Goal: Communication & Community: Answer question/provide support

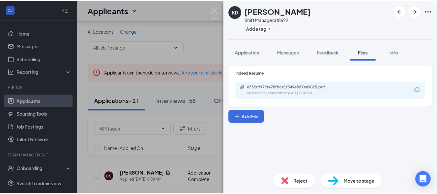
scroll to position [65, 0]
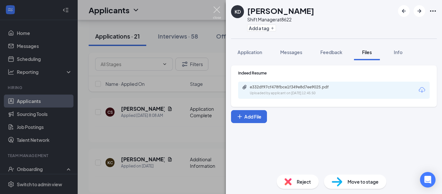
click at [217, 11] on img at bounding box center [217, 12] width 8 height 13
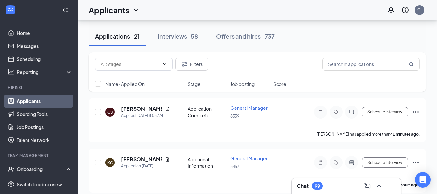
click at [129, 31] on button "Applications · 21" at bounding box center [118, 36] width 58 height 19
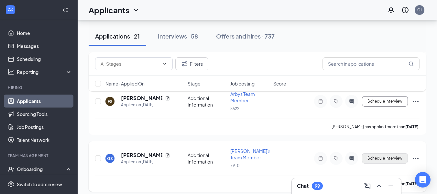
scroll to position [647, 0]
click at [27, 36] on link "Home" at bounding box center [44, 33] width 55 height 13
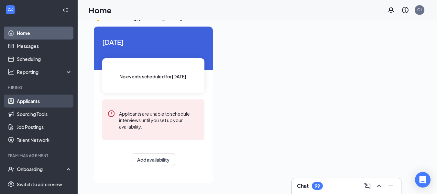
click at [30, 102] on link "Applicants" at bounding box center [44, 101] width 55 height 13
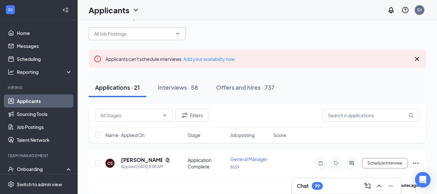
click at [132, 33] on input "text" at bounding box center [133, 33] width 78 height 7
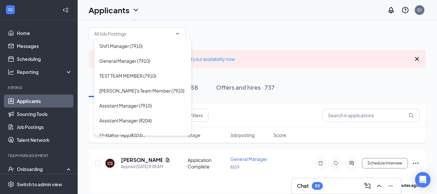
click at [200, 34] on div "All Locations Change Shift Manager (7910) General Manager (7910) TEST TEAM MEMB…" at bounding box center [258, 27] width 338 height 26
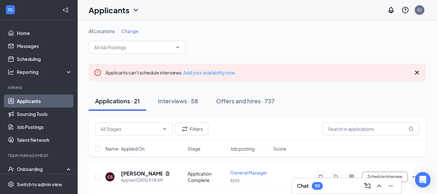
click at [125, 31] on span "Change" at bounding box center [129, 31] width 17 height 6
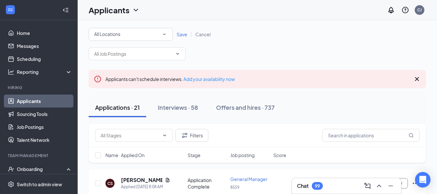
click at [124, 32] on div "All Locations" at bounding box center [130, 34] width 73 height 8
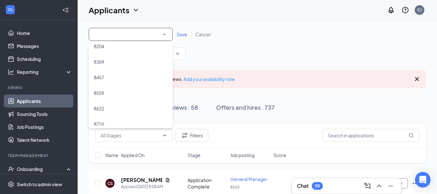
scroll to position [59, 0]
click at [107, 67] on li "8559" at bounding box center [131, 71] width 84 height 16
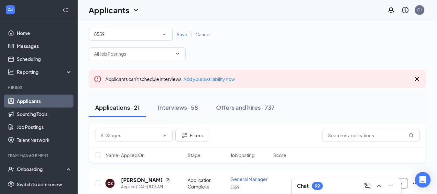
click at [179, 35] on span "Save" at bounding box center [182, 34] width 11 height 6
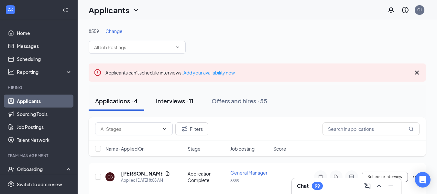
click at [177, 102] on div "Interviews · 11" at bounding box center [175, 101] width 38 height 8
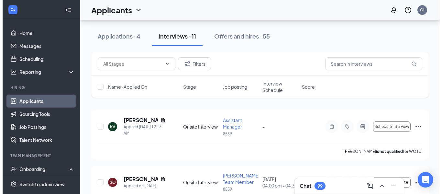
scroll to position [73, 0]
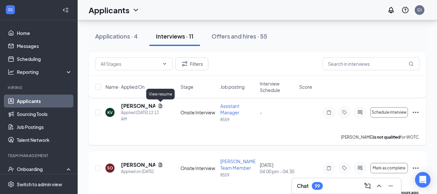
click at [161, 106] on icon "Document" at bounding box center [160, 105] width 5 height 5
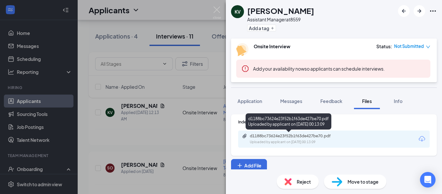
click at [314, 140] on div "Uploaded by applicant on [DATE] 00:13:09" at bounding box center [298, 141] width 97 height 5
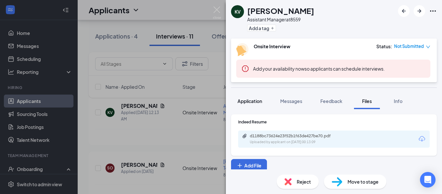
click at [248, 100] on span "Application" at bounding box center [250, 101] width 25 height 6
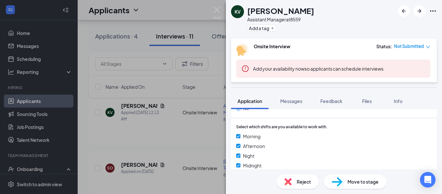
scroll to position [709, 0]
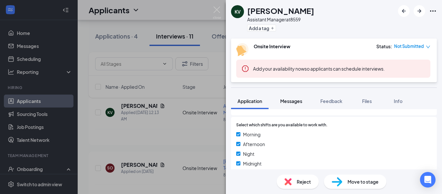
click at [295, 98] on span "Messages" at bounding box center [291, 101] width 22 height 6
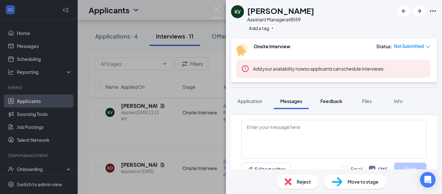
click at [322, 100] on span "Feedback" at bounding box center [331, 101] width 22 height 6
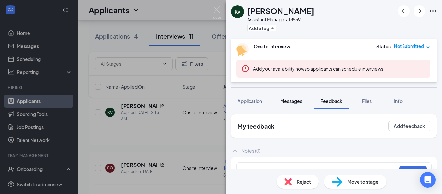
click at [288, 102] on span "Messages" at bounding box center [291, 101] width 22 height 6
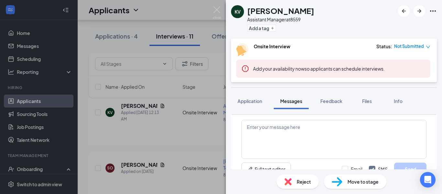
scroll to position [271, 0]
click at [427, 45] on icon "down" at bounding box center [428, 47] width 5 height 5
click at [373, 21] on div "KV [PERSON_NAME] Assistant Manager at 8559 Add a tag" at bounding box center [334, 19] width 216 height 39
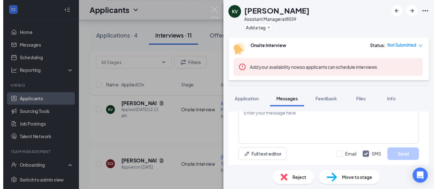
scroll to position [0, 0]
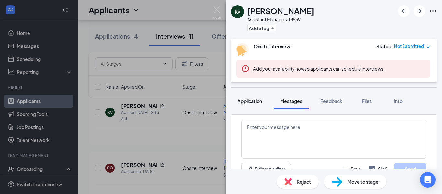
click at [249, 100] on span "Application" at bounding box center [250, 101] width 25 height 6
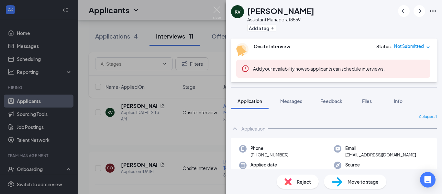
click at [204, 138] on div "KV [PERSON_NAME] Assistant Manager at 8559 Add a tag Onsite Interview Status : …" at bounding box center [221, 97] width 442 height 194
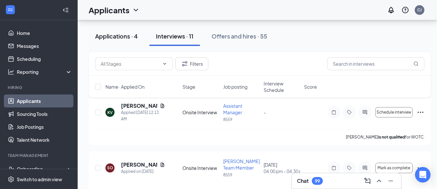
click at [122, 38] on div "Applications · 4" at bounding box center [116, 36] width 43 height 8
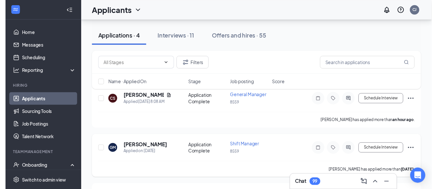
scroll to position [74, 0]
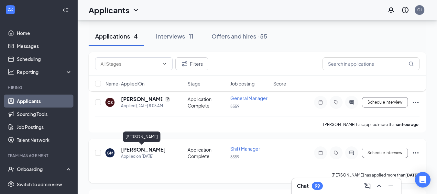
click at [137, 147] on h5 "[PERSON_NAME]" at bounding box center [143, 149] width 45 height 7
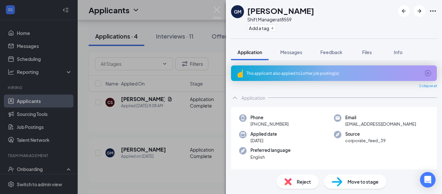
click at [317, 70] on div "This applicant also applied to 1 other job posting(s)" at bounding box center [334, 73] width 206 height 16
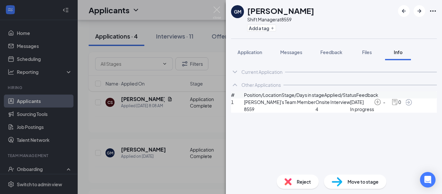
click at [287, 183] on img at bounding box center [287, 181] width 7 height 7
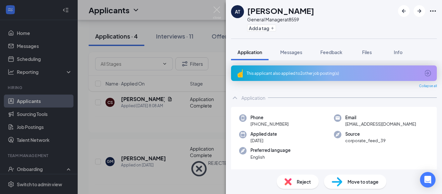
click at [274, 75] on div "This applicant also applied to 2 other job posting(s)" at bounding box center [333, 74] width 173 height 6
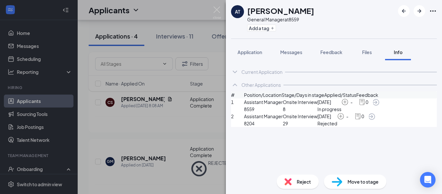
click at [379, 106] on icon "ArrowCircle" at bounding box center [376, 102] width 6 height 6
click at [217, 6] on img at bounding box center [217, 12] width 8 height 13
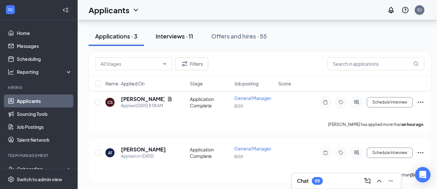
click at [177, 35] on div "Interviews · 11" at bounding box center [175, 36] width 38 height 8
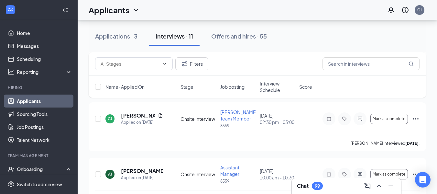
scroll to position [347, 0]
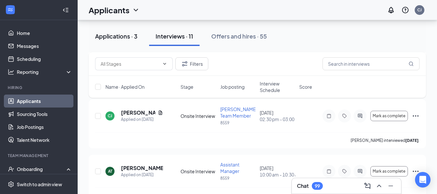
click at [117, 39] on div "Applications · 3" at bounding box center [116, 36] width 42 height 8
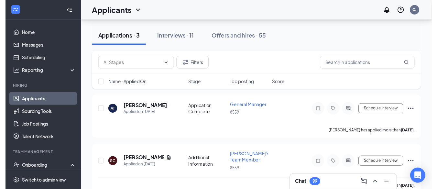
scroll to position [115, 0]
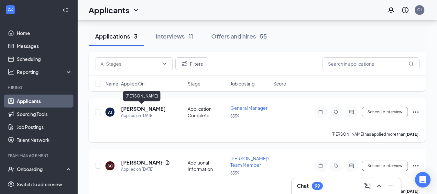
click at [133, 107] on h5 "[PERSON_NAME]" at bounding box center [143, 108] width 45 height 7
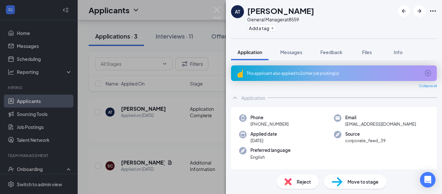
click at [294, 185] on div "Reject" at bounding box center [298, 181] width 42 height 14
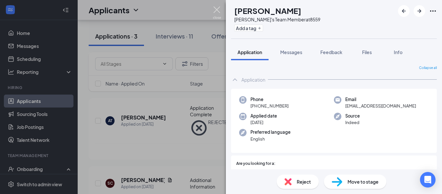
click at [217, 11] on img at bounding box center [217, 12] width 8 height 13
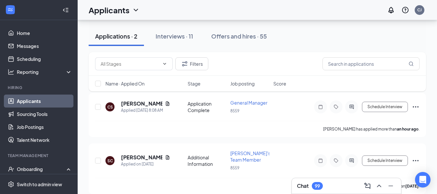
scroll to position [78, 0]
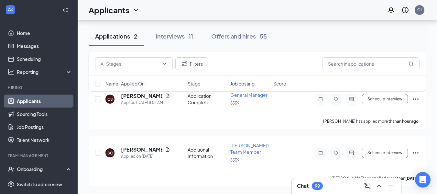
click at [139, 96] on div "Filters Name · Applied On Stage Job posting Score" at bounding box center [258, 75] width 338 height 46
click at [167, 96] on div "Filters Name · Applied On Stage Job posting Score" at bounding box center [258, 75] width 338 height 46
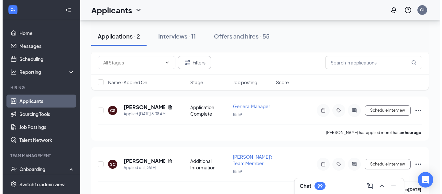
scroll to position [65, 0]
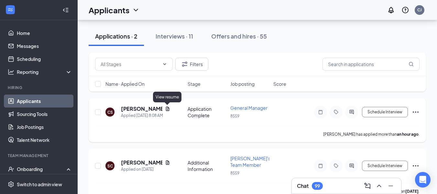
click at [167, 108] on icon "Document" at bounding box center [168, 108] width 4 height 4
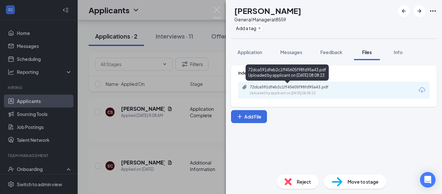
click at [300, 88] on div "72dca591dfeb2c1ff45605f98fd95a43.pdf" at bounding box center [295, 86] width 91 height 5
click at [285, 89] on div "72dca591dfeb2c1ff45605f98fd95a43.pdf" at bounding box center [295, 86] width 91 height 5
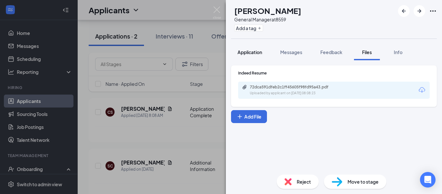
click at [252, 52] on span "Application" at bounding box center [250, 52] width 25 height 6
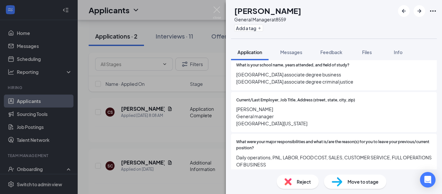
scroll to position [458, 0]
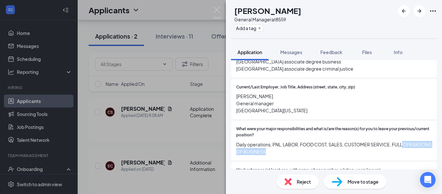
drag, startPoint x: 435, startPoint y: 143, endPoint x: 434, endPoint y: 149, distance: 6.2
click at [434, 149] on div "This applicant also applied to 3 other job posting(s) Collapse all Application …" at bounding box center [334, 114] width 216 height 109
click at [431, 143] on div "What were your major responsibilities and what is/are the reason(s) for you to …" at bounding box center [334, 140] width 206 height 39
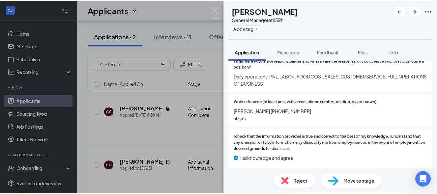
scroll to position [528, 0]
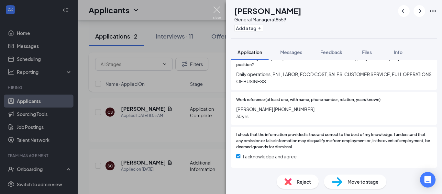
click at [217, 8] on img at bounding box center [217, 12] width 8 height 13
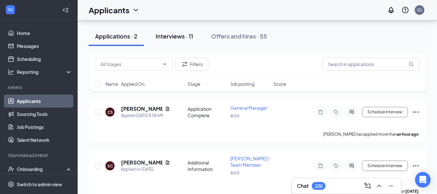
click at [173, 38] on div "Interviews · 11" at bounding box center [175, 36] width 38 height 8
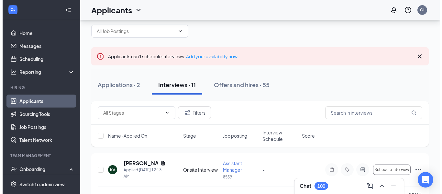
scroll to position [65, 0]
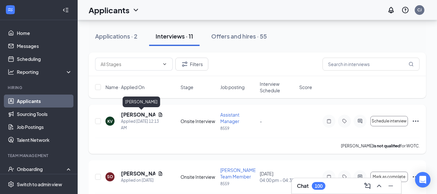
click at [131, 112] on h5 "[PERSON_NAME]" at bounding box center [138, 114] width 34 height 7
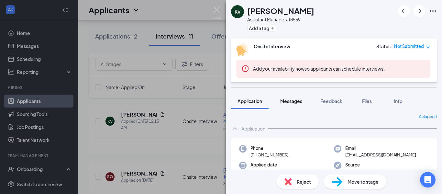
click at [288, 103] on span "Messages" at bounding box center [291, 101] width 22 height 6
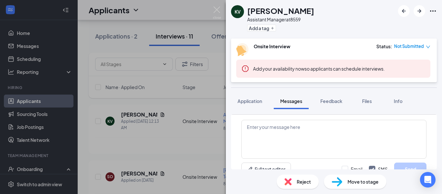
scroll to position [271, 0]
click at [282, 133] on textarea at bounding box center [333, 139] width 185 height 39
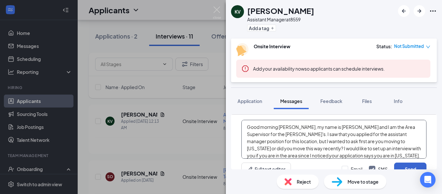
type textarea "Good morning [PERSON_NAME], my name is [PERSON_NAME] and I am the Area Supervis…"
click at [406, 166] on button "Send" at bounding box center [410, 168] width 32 height 13
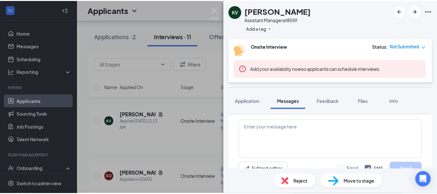
scroll to position [355, 0]
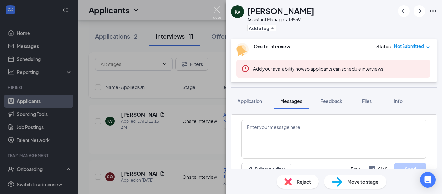
click at [218, 9] on img at bounding box center [217, 12] width 8 height 13
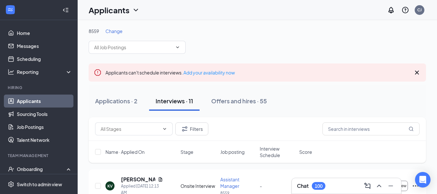
click at [112, 29] on span "Change" at bounding box center [114, 31] width 17 height 6
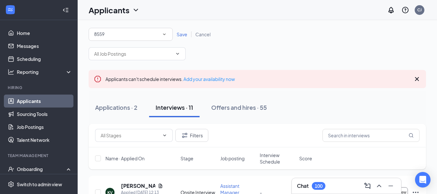
click at [109, 34] on div "8559" at bounding box center [130, 34] width 73 height 8
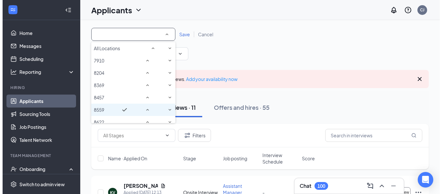
scroll to position [12, 0]
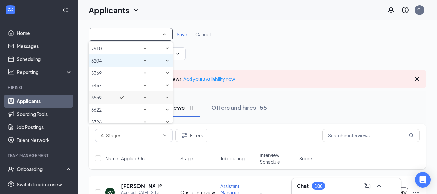
click at [102, 63] on span "8204" at bounding box center [96, 61] width 10 height 6
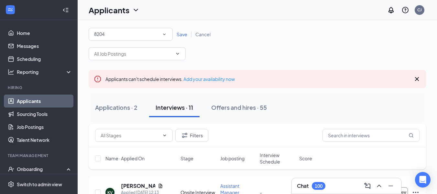
click at [182, 33] on span "Save" at bounding box center [182, 34] width 11 height 6
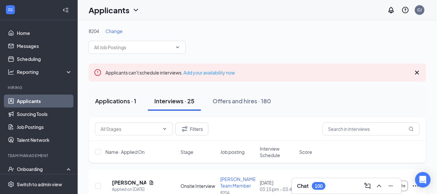
click at [105, 104] on div "Applications · 1" at bounding box center [115, 101] width 41 height 8
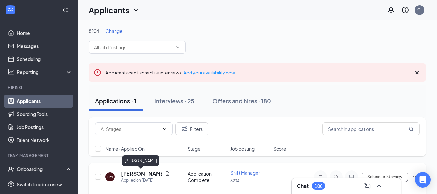
click at [128, 174] on h5 "[PERSON_NAME]" at bounding box center [141, 173] width 41 height 7
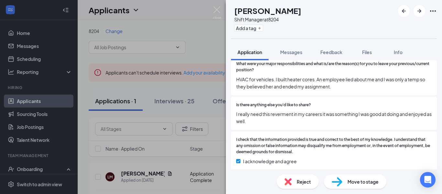
scroll to position [681, 0]
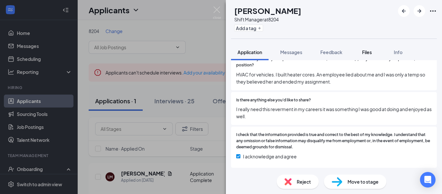
click at [370, 54] on span "Files" at bounding box center [367, 52] width 10 height 6
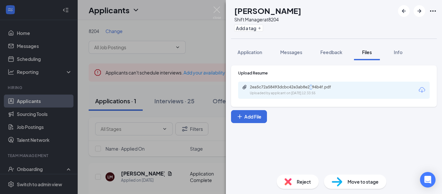
click at [312, 87] on div "2ea5c72a58493dcbc42e3ab8e2a94b4f.pdf Uploaded by applicant on [DATE] 12:33:55" at bounding box center [334, 90] width 192 height 17
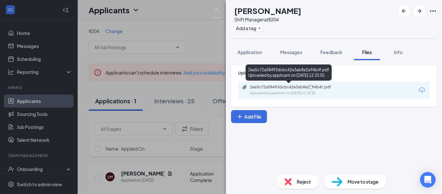
click at [312, 87] on div "2ea5c72a58493dcbc42e3ab8e2a94b4f.pdf" at bounding box center [295, 86] width 91 height 5
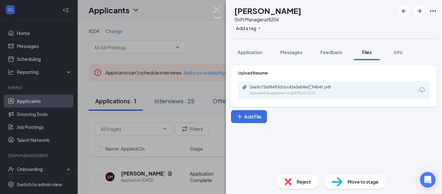
click at [217, 10] on img at bounding box center [217, 12] width 8 height 13
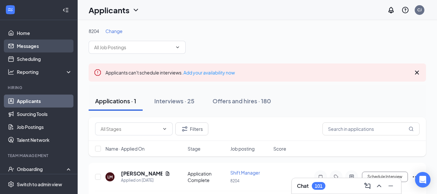
click at [18, 46] on link "Messages" at bounding box center [44, 45] width 55 height 13
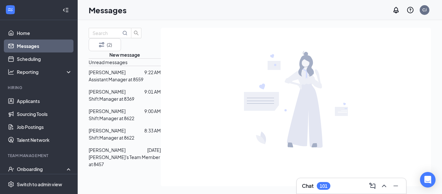
click at [126, 75] on span "[PERSON_NAME]" at bounding box center [107, 72] width 37 height 6
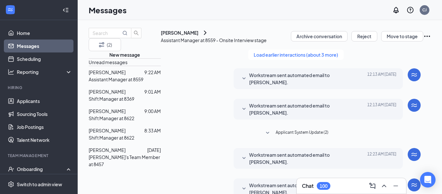
scroll to position [253, 0]
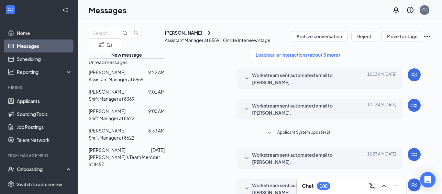
type textarea "That sounds great! Are you moving to [GEOGRAPHIC_DATA] or a surrounding area?"
click at [114, 141] on p "Shift Manager at 8622" at bounding box center [112, 137] width 46 height 7
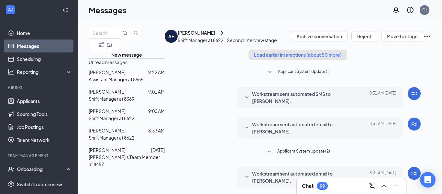
click at [274, 50] on button "Load earlier interactions (about 50 more)" at bounding box center [298, 55] width 99 height 10
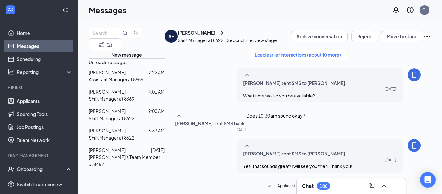
click at [128, 83] on p "Assistant Manager at 8559" at bounding box center [116, 79] width 55 height 7
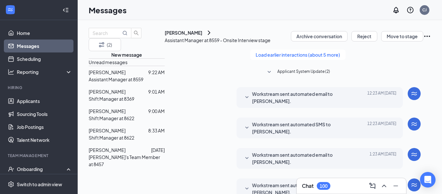
scroll to position [270, 0]
click at [121, 37] on input "text" at bounding box center [107, 32] width 28 height 7
type input "[PERSON_NAME]"
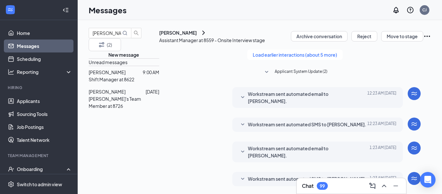
click at [126, 75] on span "[PERSON_NAME]" at bounding box center [107, 72] width 37 height 6
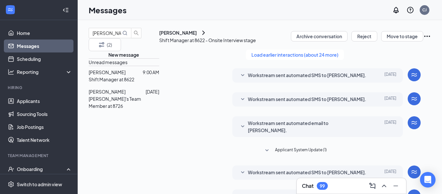
scroll to position [218, 0]
